Goal: Task Accomplishment & Management: Manage account settings

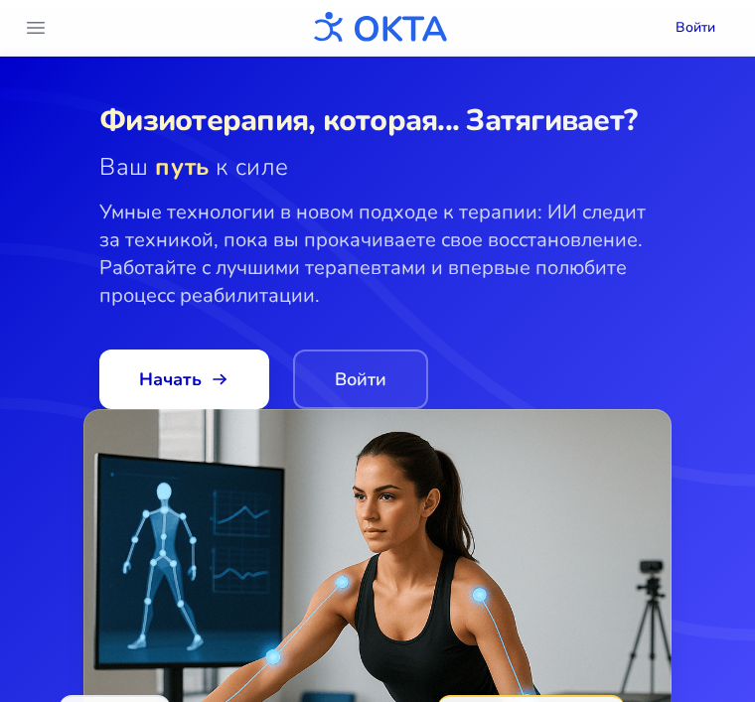
click at [374, 380] on link "Войти" at bounding box center [360, 380] width 135 height 60
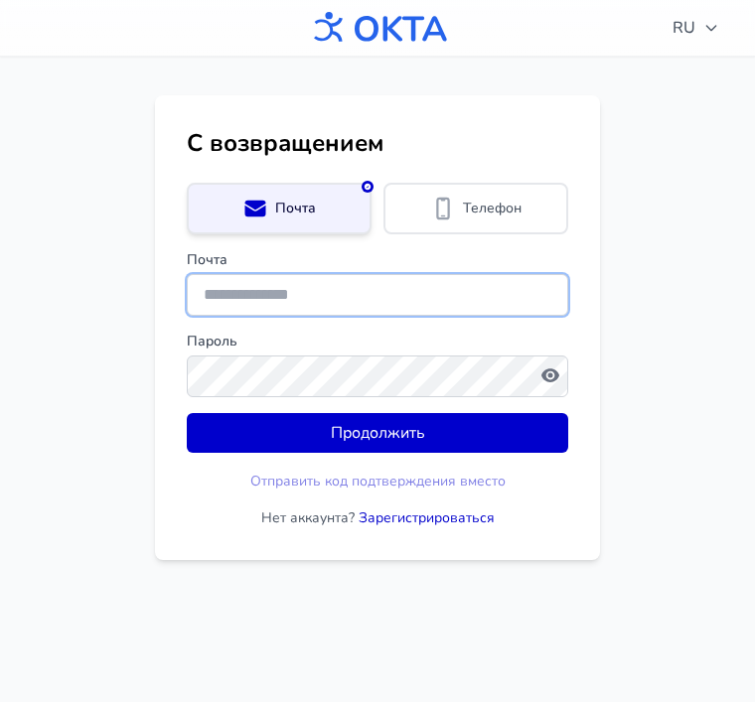
click at [447, 295] on input "Почта" at bounding box center [377, 295] width 381 height 42
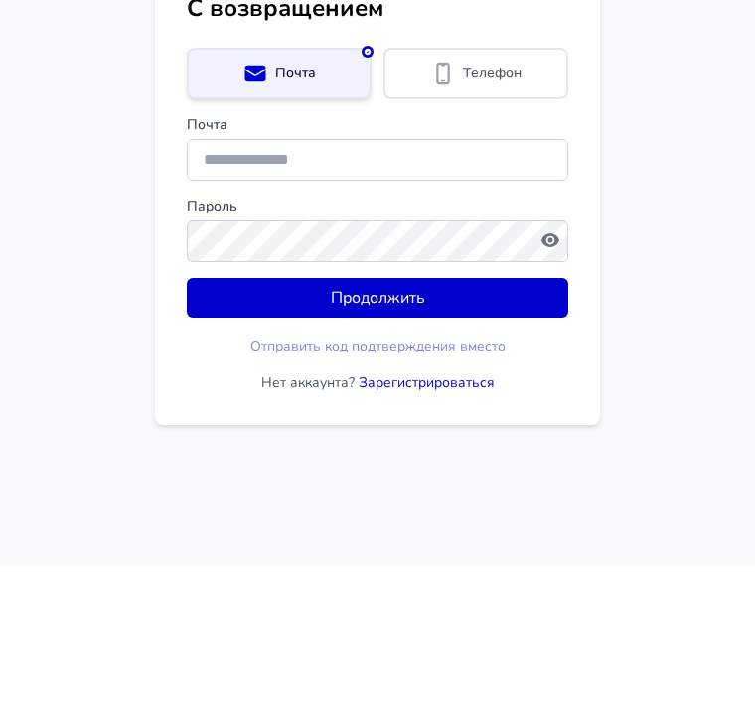
click at [525, 197] on div "Телефон" at bounding box center [475, 209] width 157 height 24
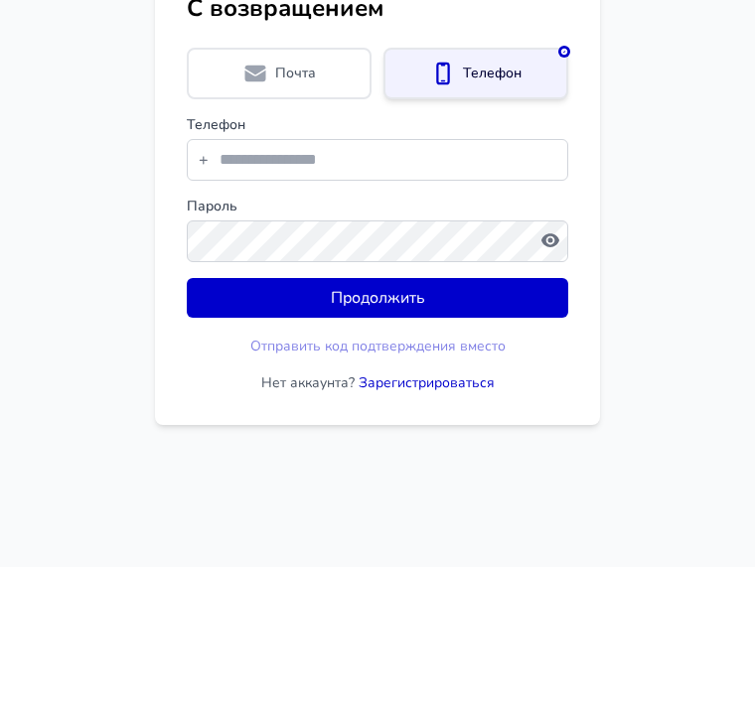
scroll to position [67, 0]
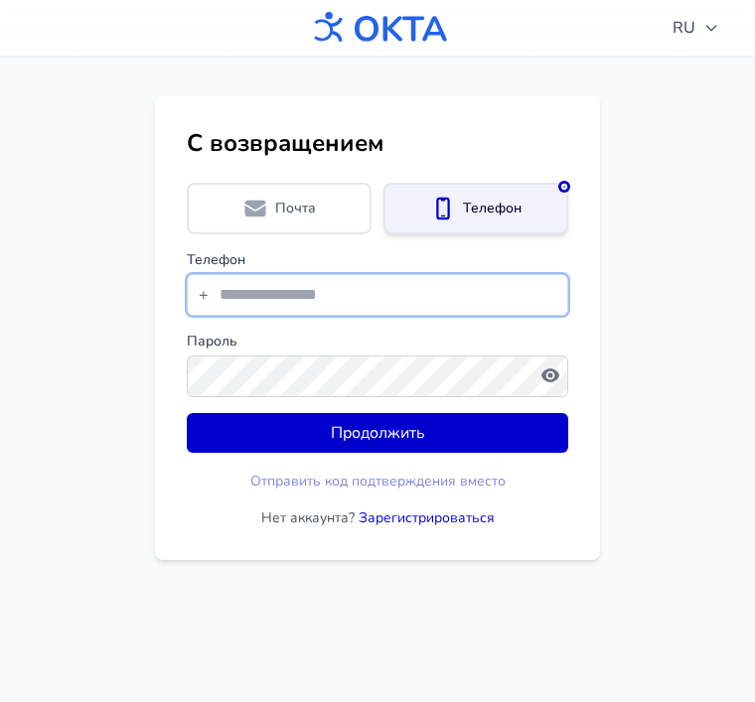
click at [440, 274] on input "tel" at bounding box center [377, 295] width 381 height 42
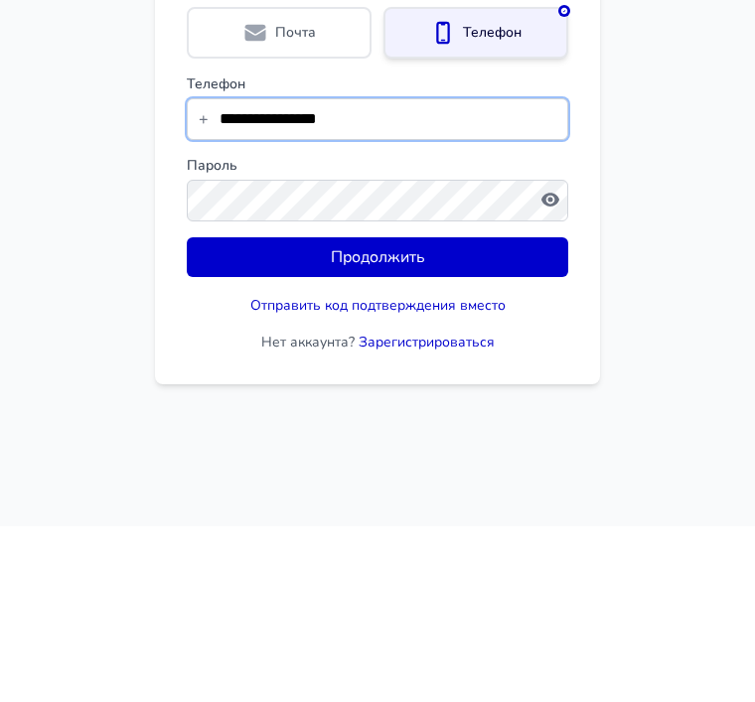
type input "**********"
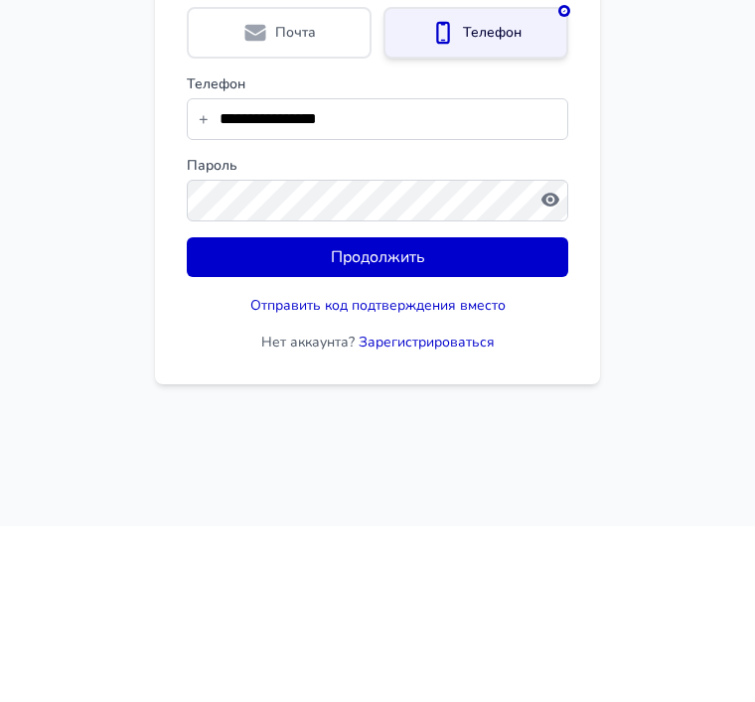
click at [553, 365] on icon "button" at bounding box center [550, 375] width 20 height 20
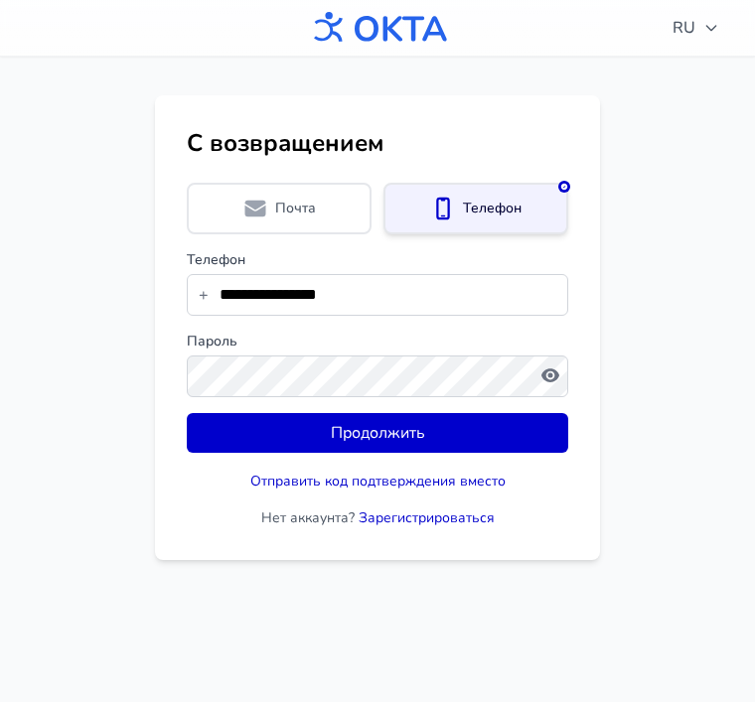
click at [550, 373] on icon "button" at bounding box center [550, 375] width 5 height 5
click at [553, 368] on icon "button" at bounding box center [550, 375] width 18 height 14
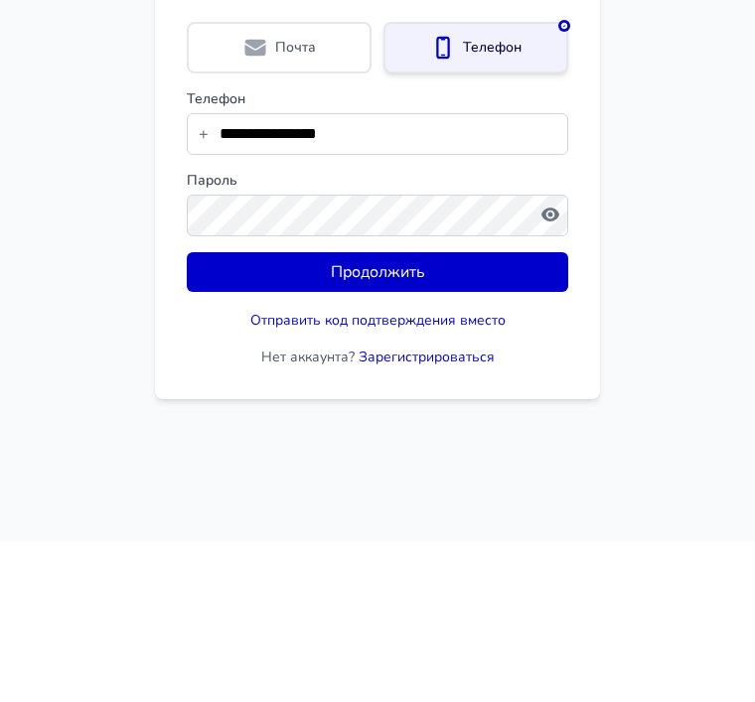
click at [404, 413] on button "Продолжить" at bounding box center [377, 433] width 381 height 40
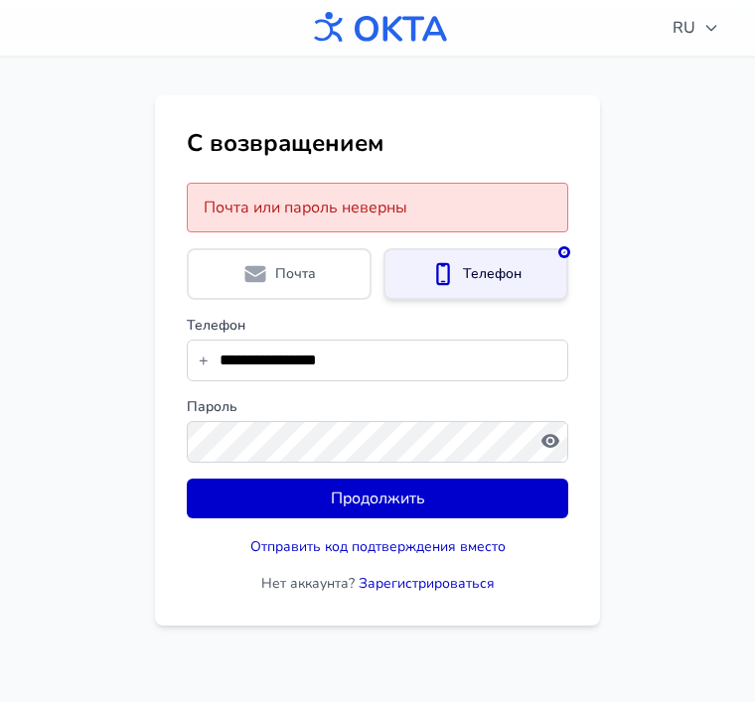
click at [335, 248] on div "Почта" at bounding box center [279, 274] width 185 height 52
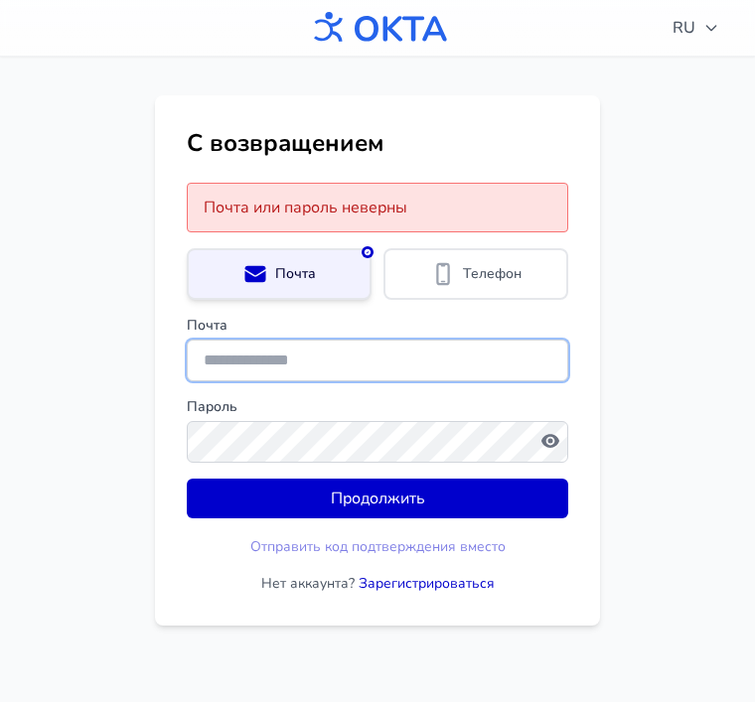
click at [435, 340] on input "Почта" at bounding box center [377, 361] width 381 height 42
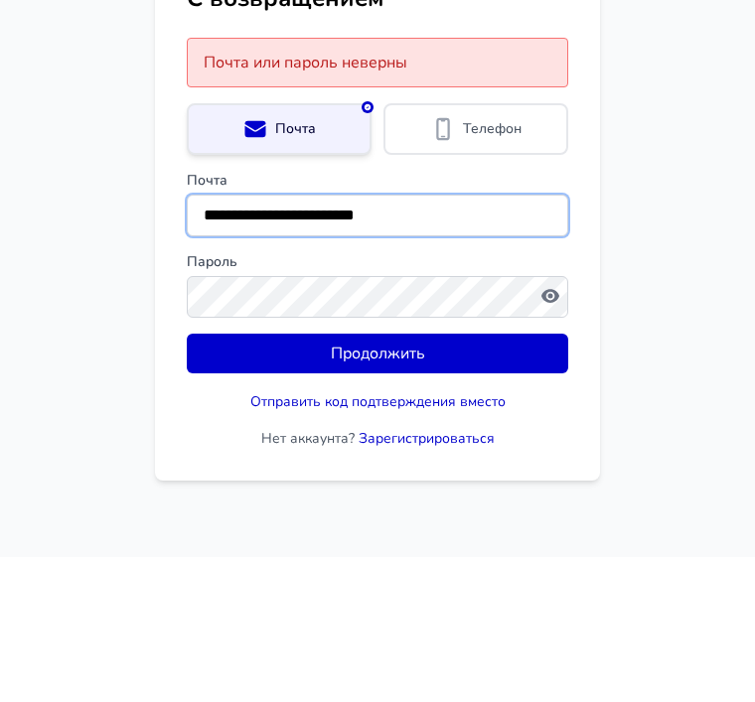
type input "**********"
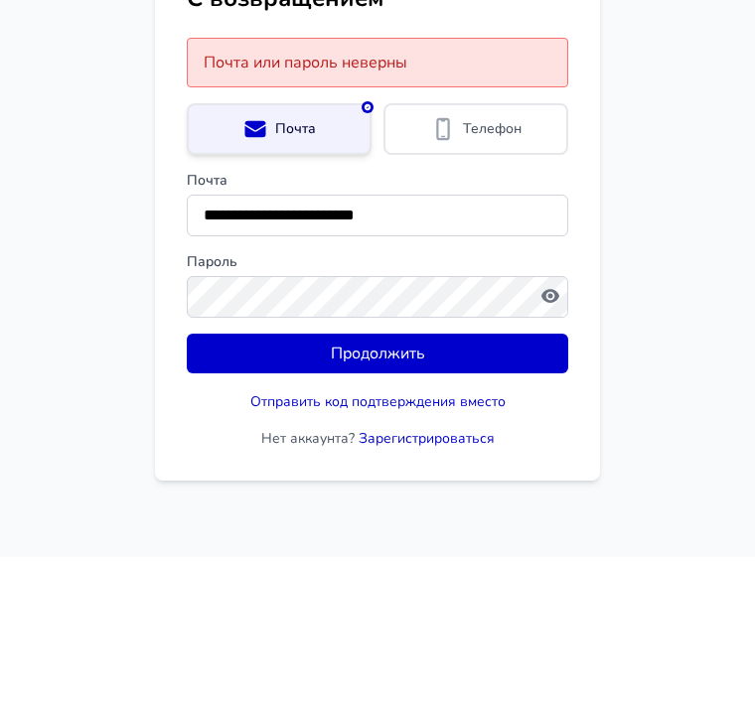
click at [497, 479] on button "Продолжить" at bounding box center [377, 499] width 381 height 40
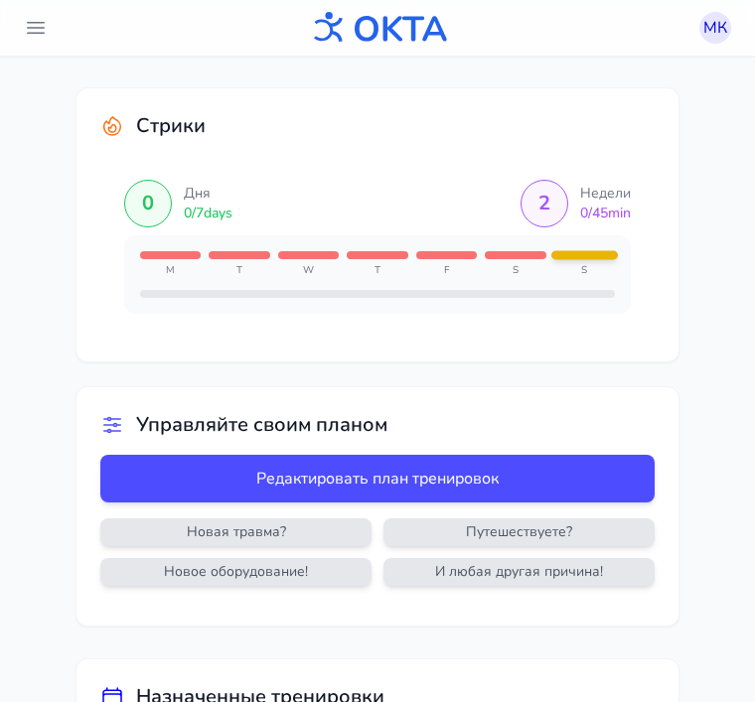
click at [708, 108] on main "Стрики 0 Дня 0 / 7 days 2 Недели 0 / 45 min M T W T F S S Управляйте своим план…" at bounding box center [377, 463] width 755 height 815
click at [26, 94] on main "Стрики 0 Дня 0 / 7 days 2 Недели 0 / 45 min M T W T F S S Управляйте своим план…" at bounding box center [377, 463] width 755 height 815
click at [41, 96] on main "Стрики 0 Дня 0 / 7 days 2 Недели 0 / 45 min M T W T F S S Управляйте своим план…" at bounding box center [377, 463] width 755 height 815
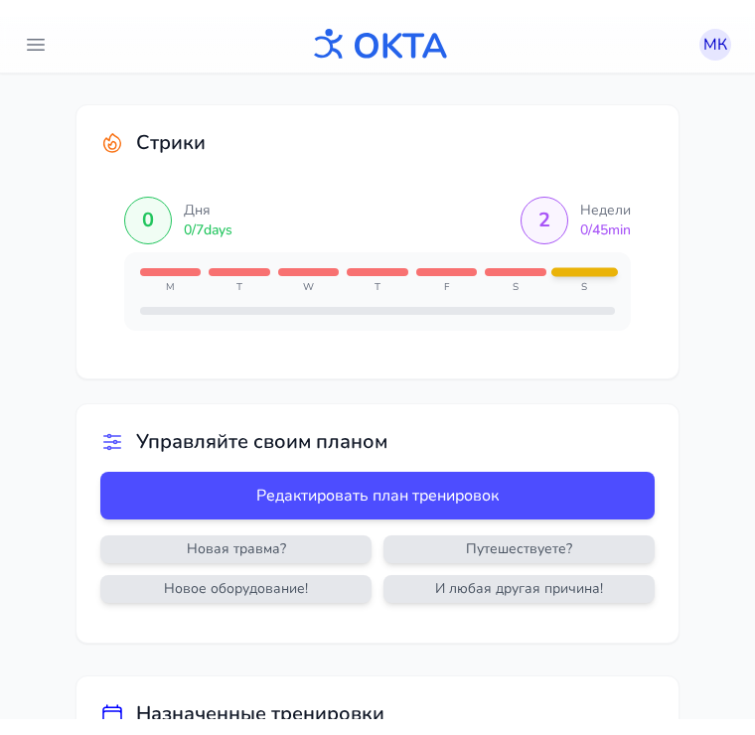
scroll to position [67, 0]
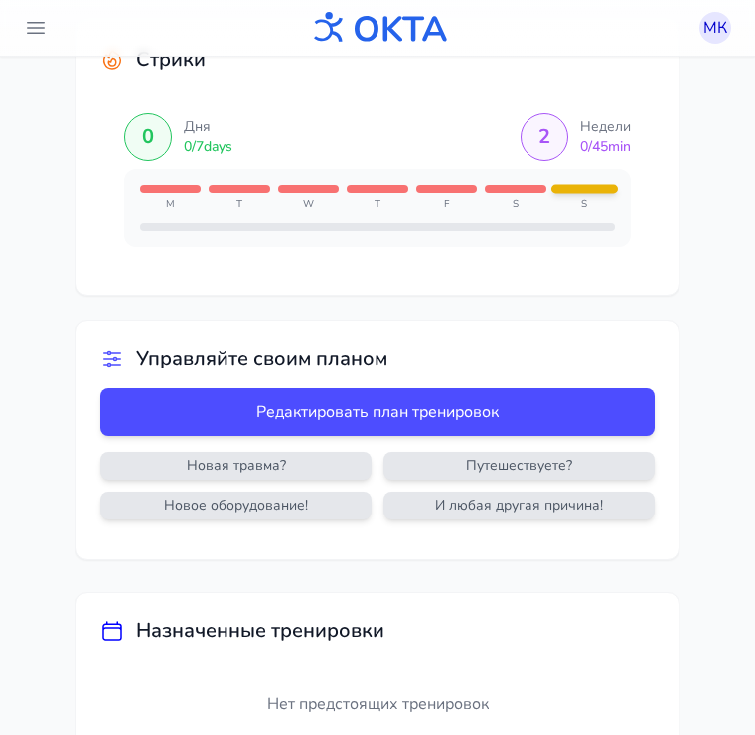
click at [29, 37] on icon "header.menu.open" at bounding box center [36, 28] width 24 height 24
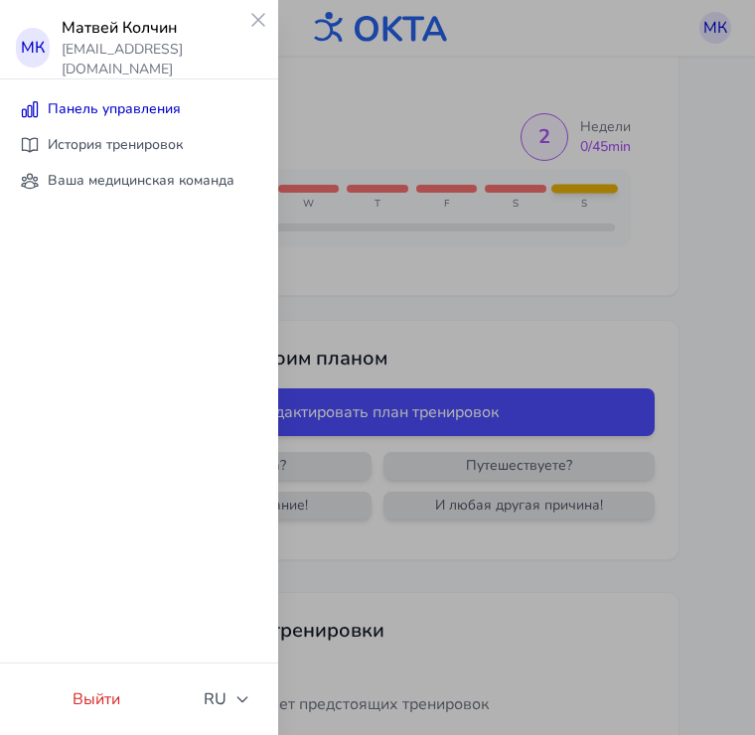
click at [190, 179] on link "Ваша медицинская команда" at bounding box center [139, 181] width 262 height 36
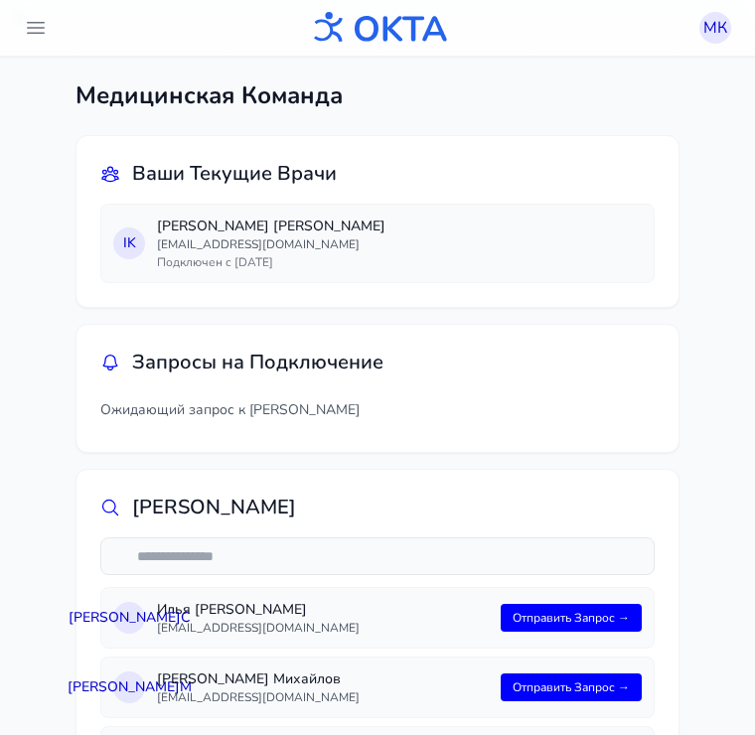
click at [134, 234] on span "I K" at bounding box center [129, 243] width 13 height 20
